Goal: Transaction & Acquisition: Obtain resource

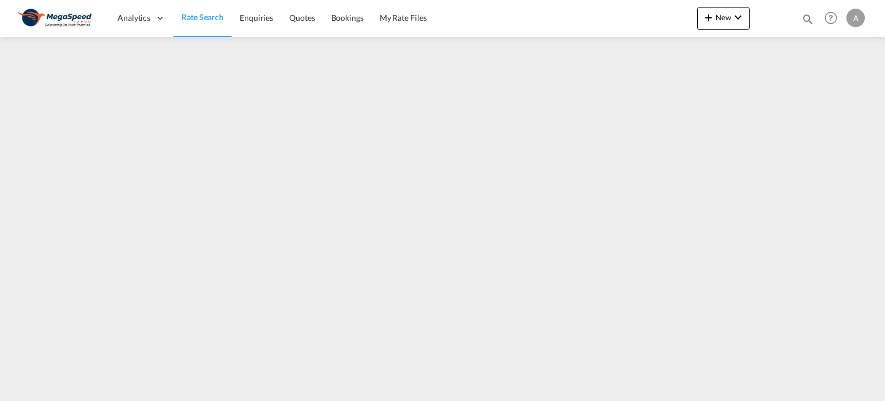
click at [200, 13] on span "Rate Search" at bounding box center [203, 17] width 42 height 10
click at [133, 16] on span "Analytics" at bounding box center [134, 18] width 33 height 12
click at [195, 17] on span "Rate Search" at bounding box center [203, 17] width 42 height 10
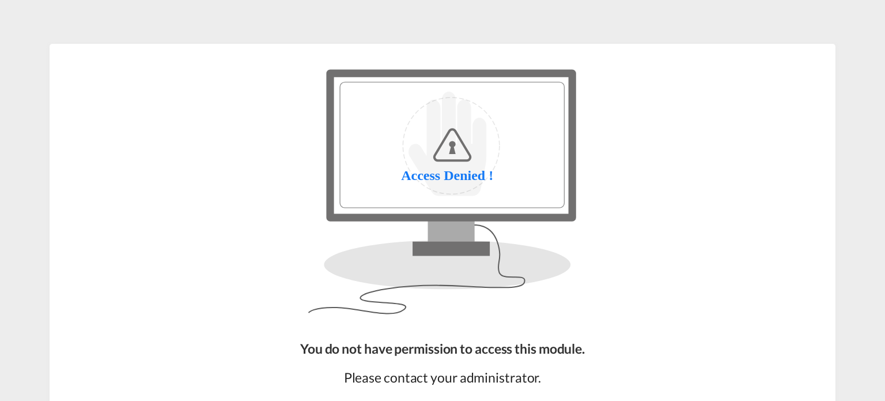
scroll to position [104, 0]
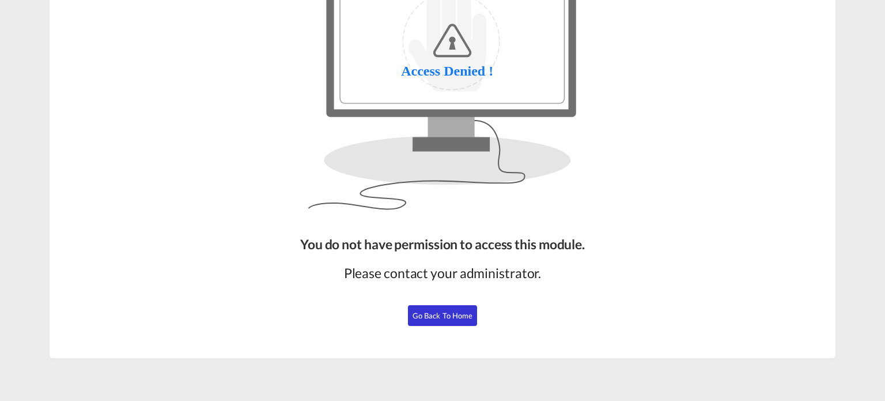
click at [436, 313] on span "Go Back to Home" at bounding box center [443, 315] width 61 height 9
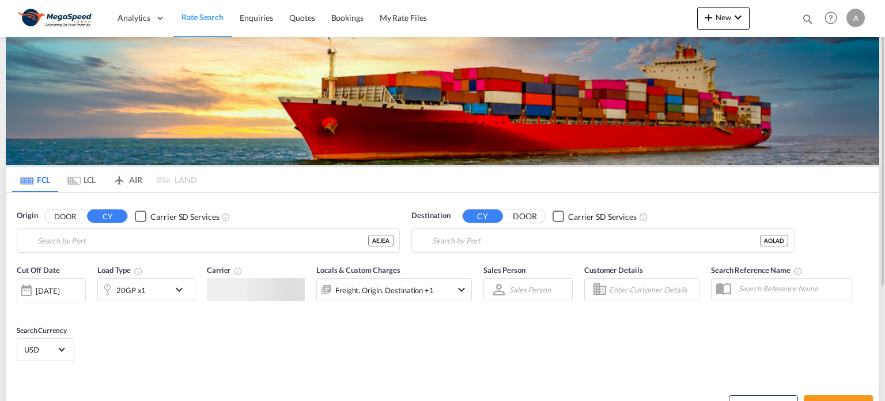
type input "Jebel Ali, AEJEA"
type input "Luanda, AOLAD"
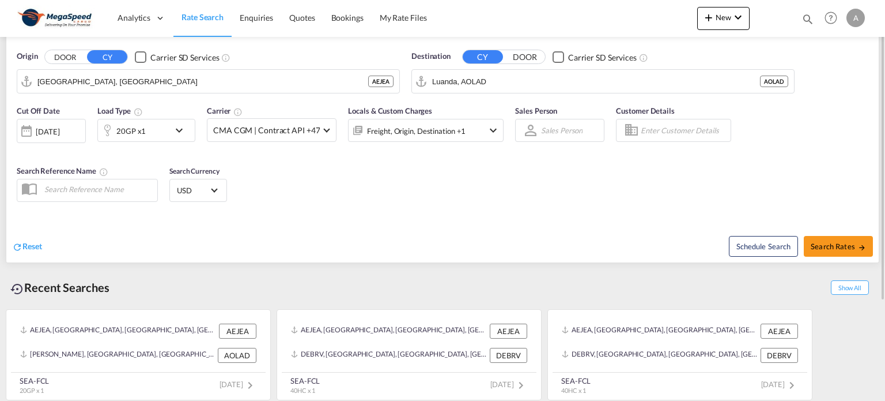
scroll to position [44, 0]
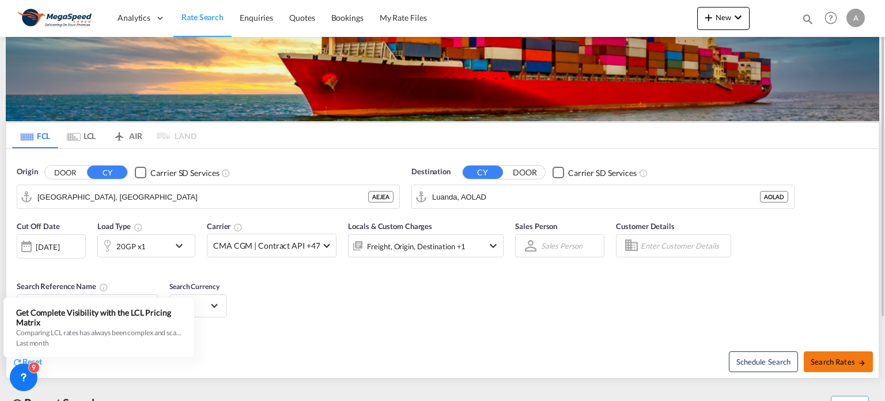
click at [849, 357] on span "Search Rates" at bounding box center [838, 361] width 55 height 9
type input "AEJEA to AOLAD / 24 Sep 2025"
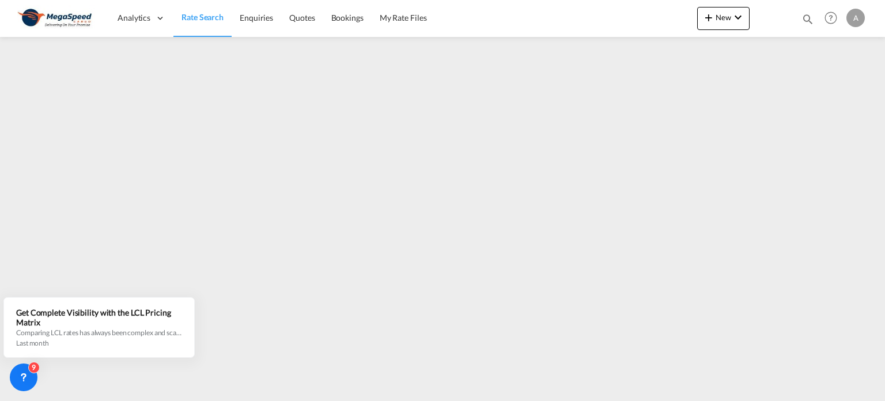
click at [194, 13] on span "Rate Search" at bounding box center [203, 17] width 42 height 10
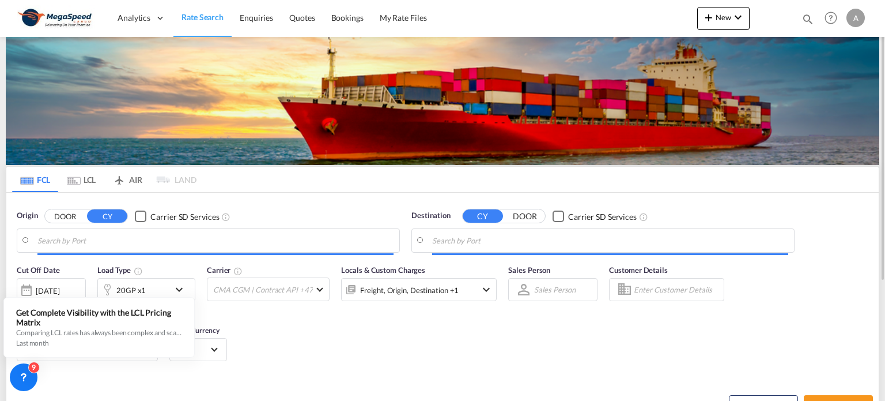
type input "Jebel Ali, AEJEA"
type input "Luanda, AOLAD"
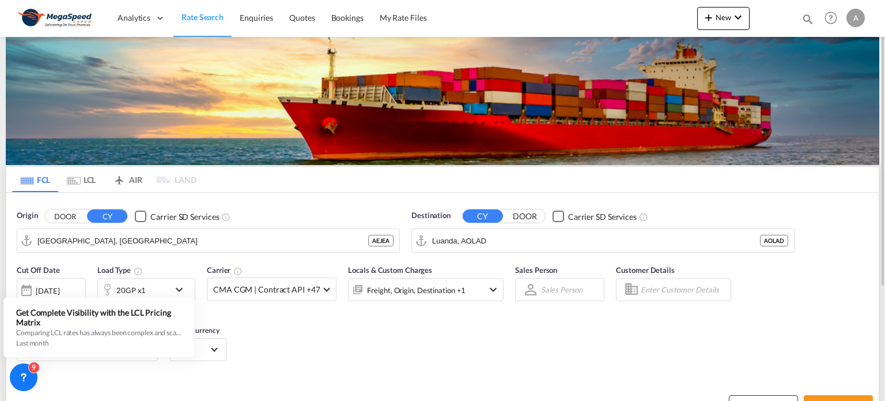
scroll to position [159, 0]
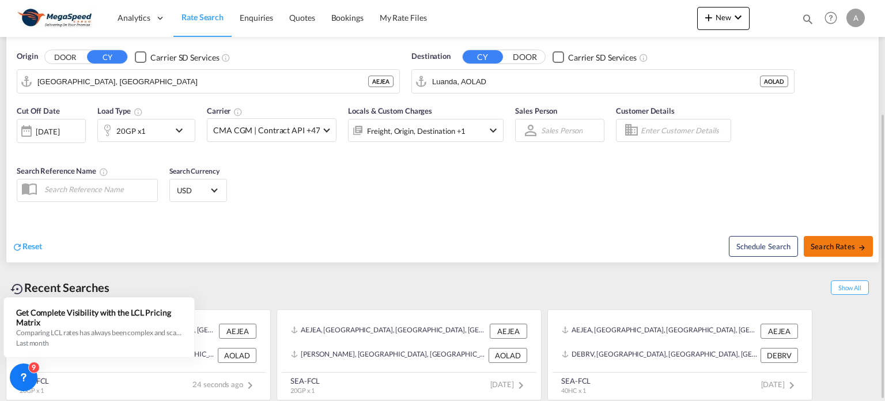
click at [844, 244] on span "Search Rates" at bounding box center [838, 246] width 55 height 9
type input "AEJEA to AOLAD / 24 Sep 2025"
